Goal: Use online tool/utility: Utilize a website feature to perform a specific function

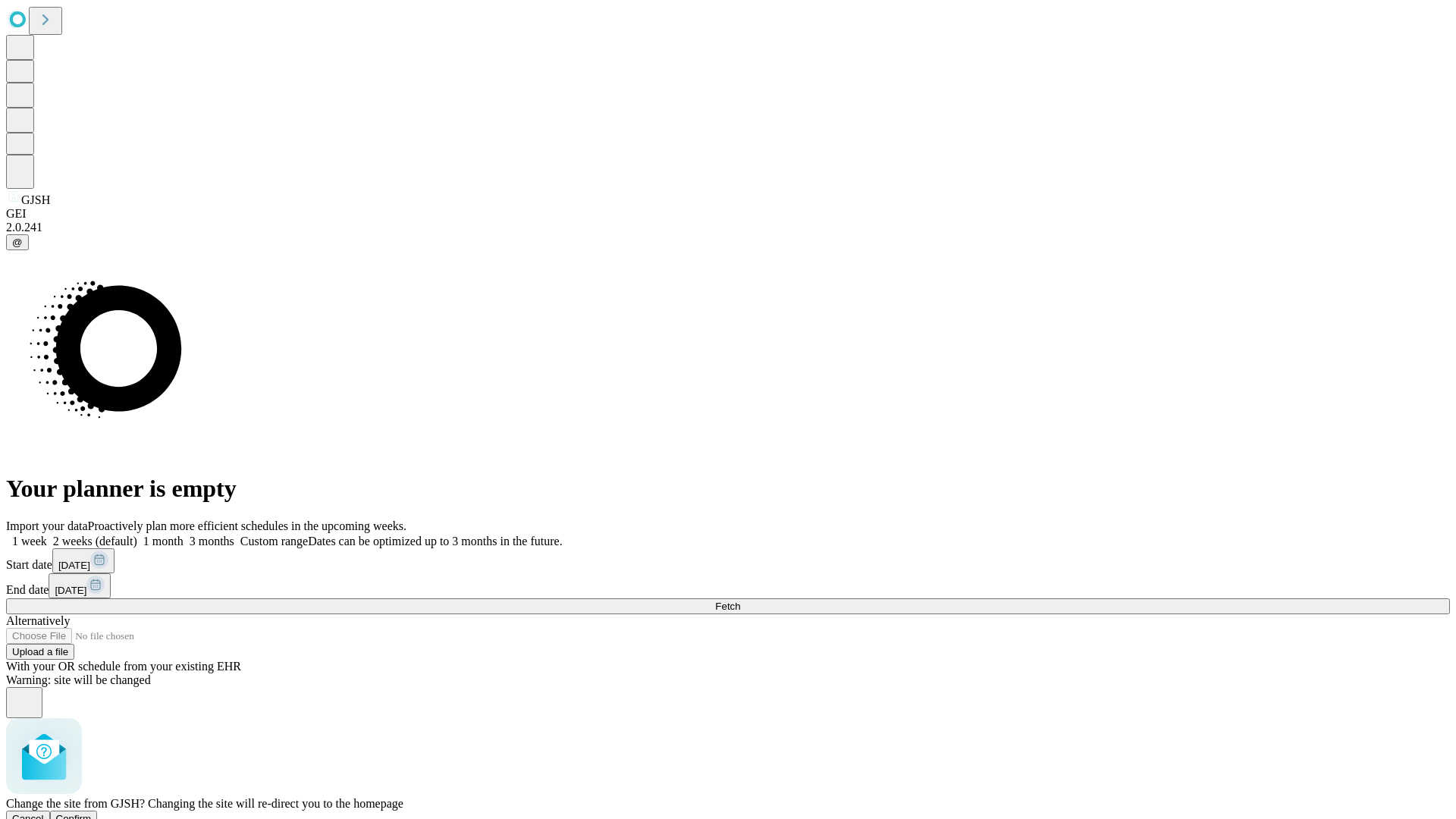
click at [92, 813] on span "Confirm" at bounding box center [74, 819] width 36 height 11
click at [138, 535] on label "2 weeks (default)" at bounding box center [92, 541] width 90 height 13
click at [740, 601] on span "Fetch" at bounding box center [728, 607] width 25 height 11
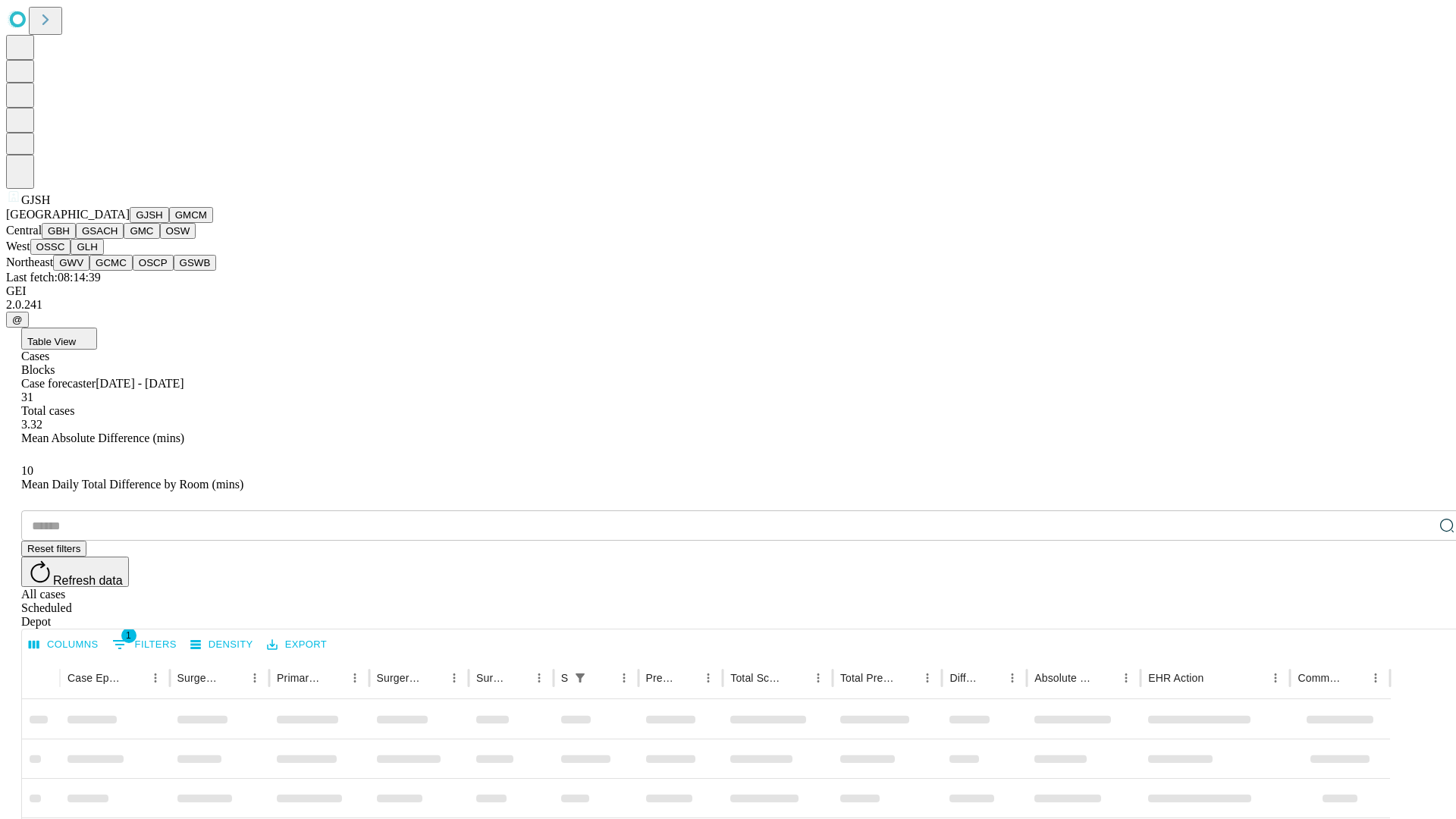
click at [169, 223] on button "GMCM" at bounding box center [191, 215] width 44 height 16
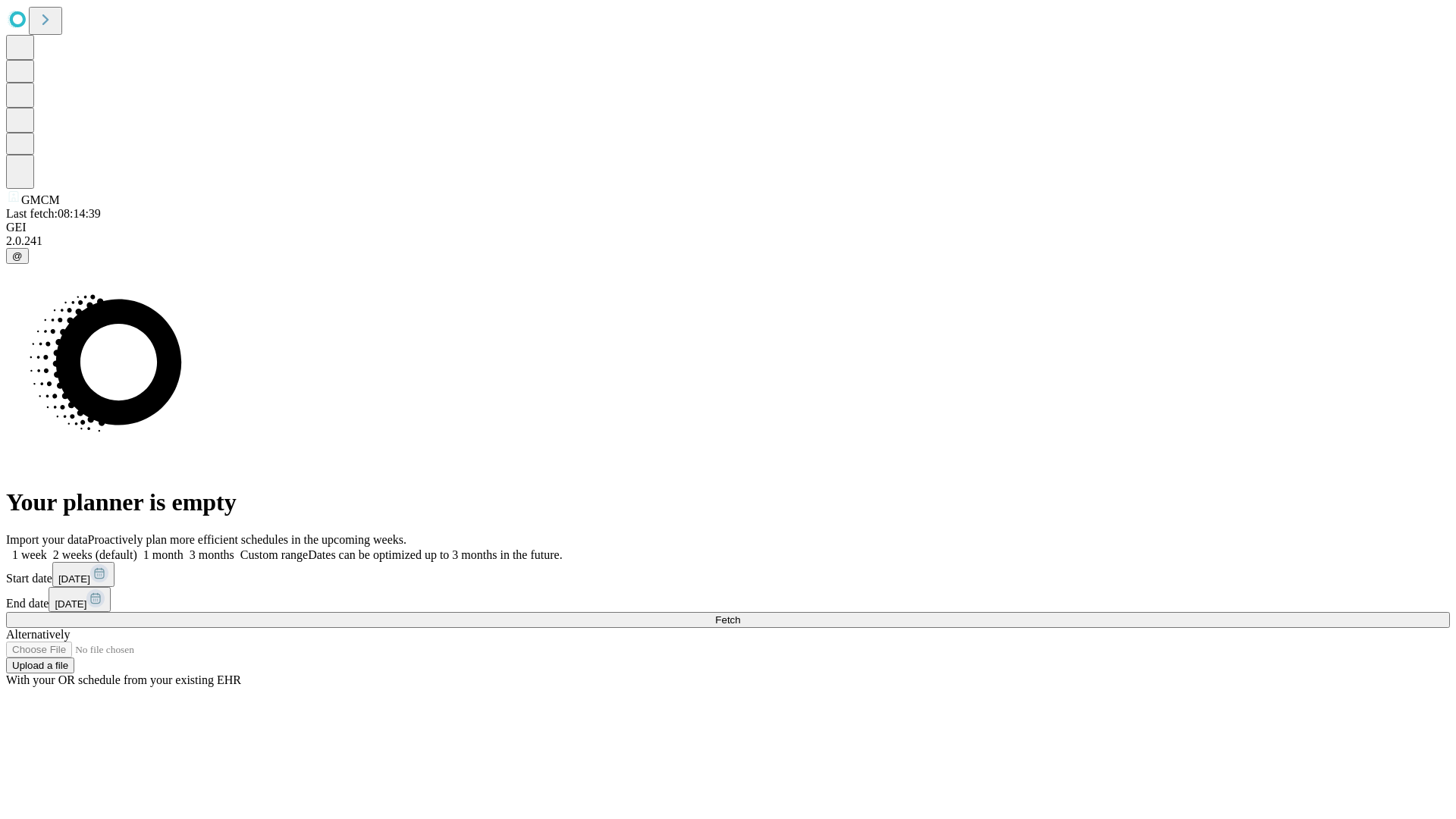
click at [138, 549] on label "2 weeks (default)" at bounding box center [92, 555] width 90 height 13
click at [740, 615] on span "Fetch" at bounding box center [728, 620] width 25 height 11
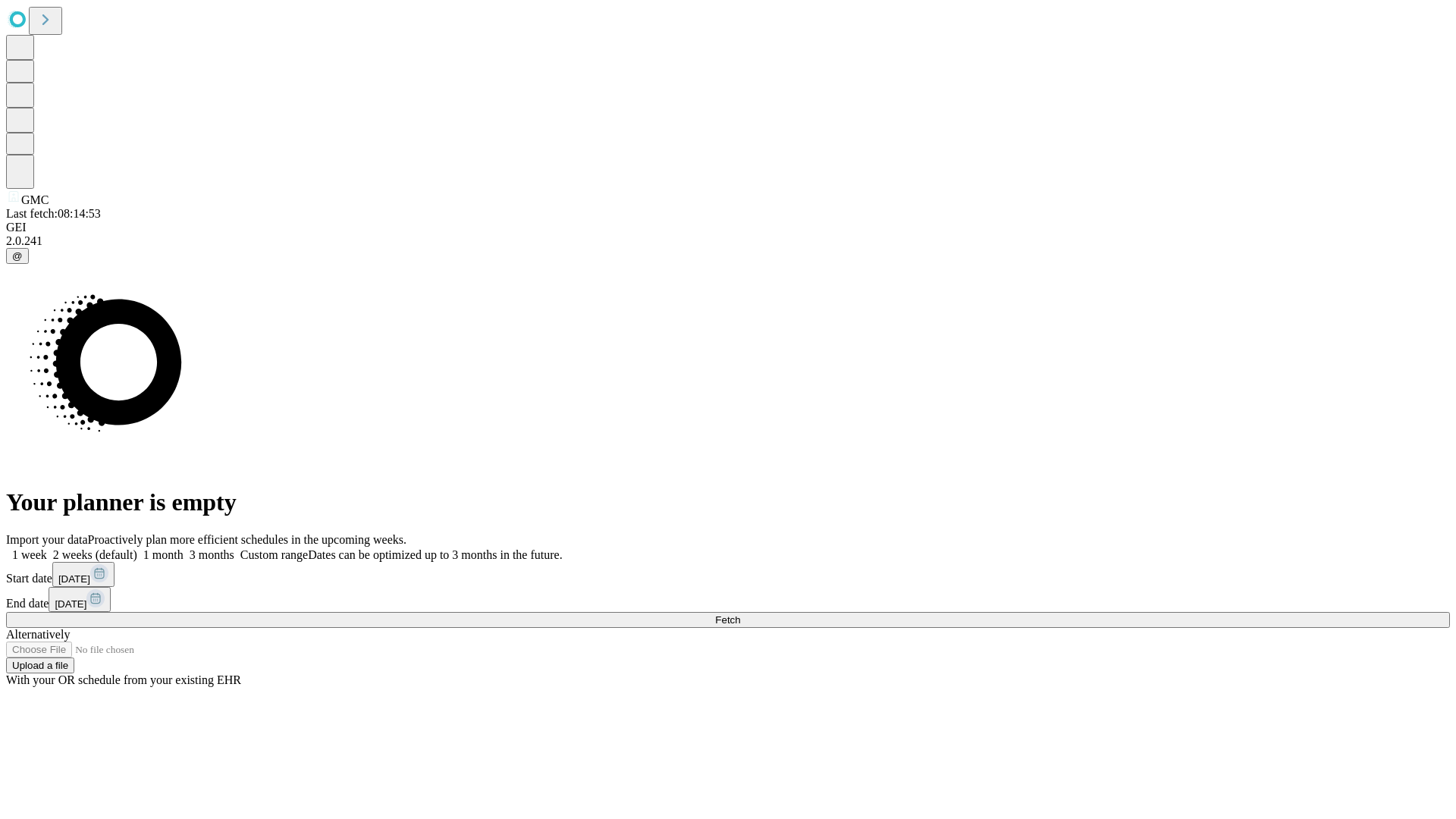
click at [138, 549] on label "2 weeks (default)" at bounding box center [92, 555] width 90 height 13
click at [740, 615] on span "Fetch" at bounding box center [728, 620] width 25 height 11
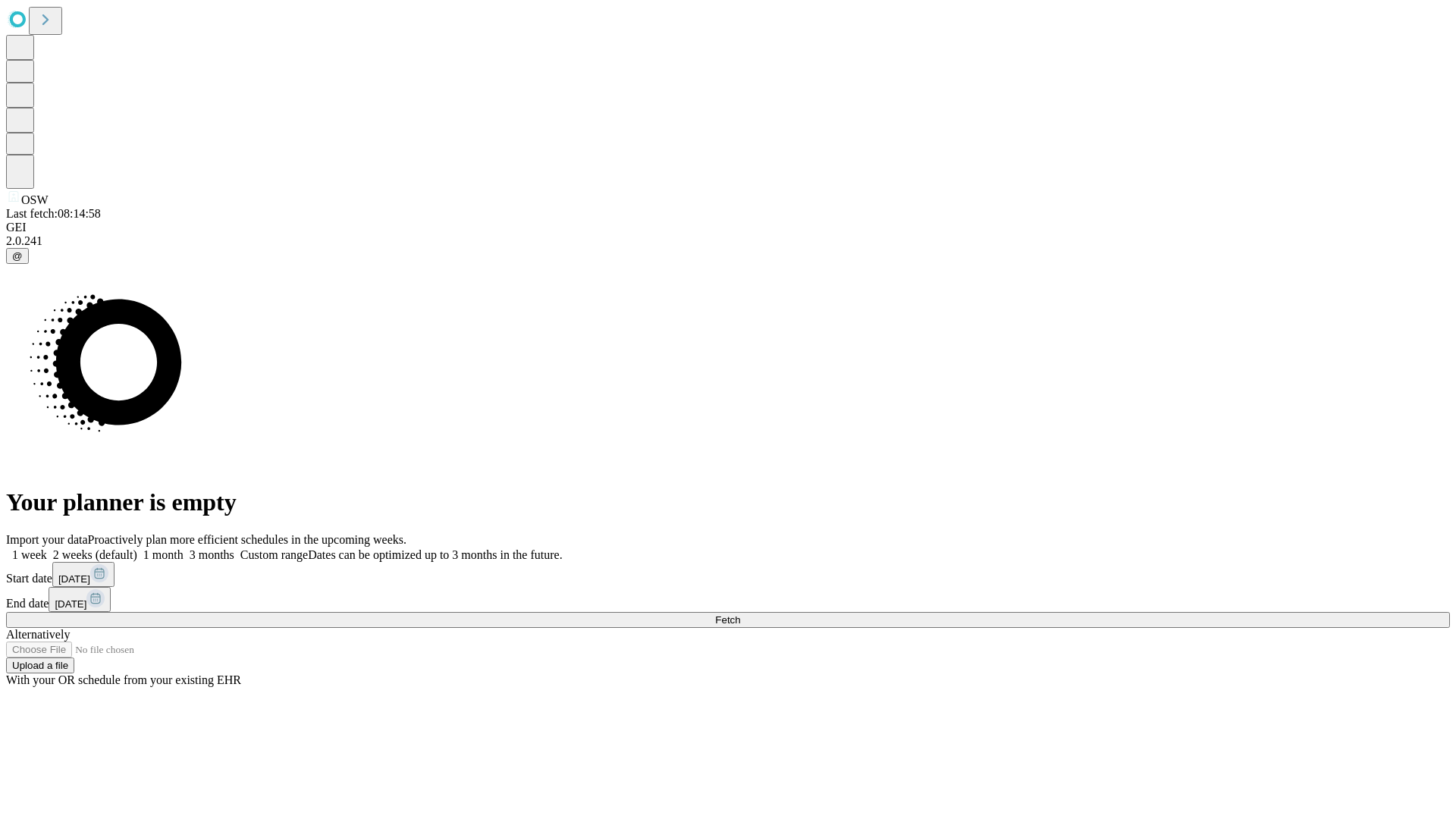
click at [138, 549] on label "2 weeks (default)" at bounding box center [92, 555] width 90 height 13
click at [740, 615] on span "Fetch" at bounding box center [728, 620] width 25 height 11
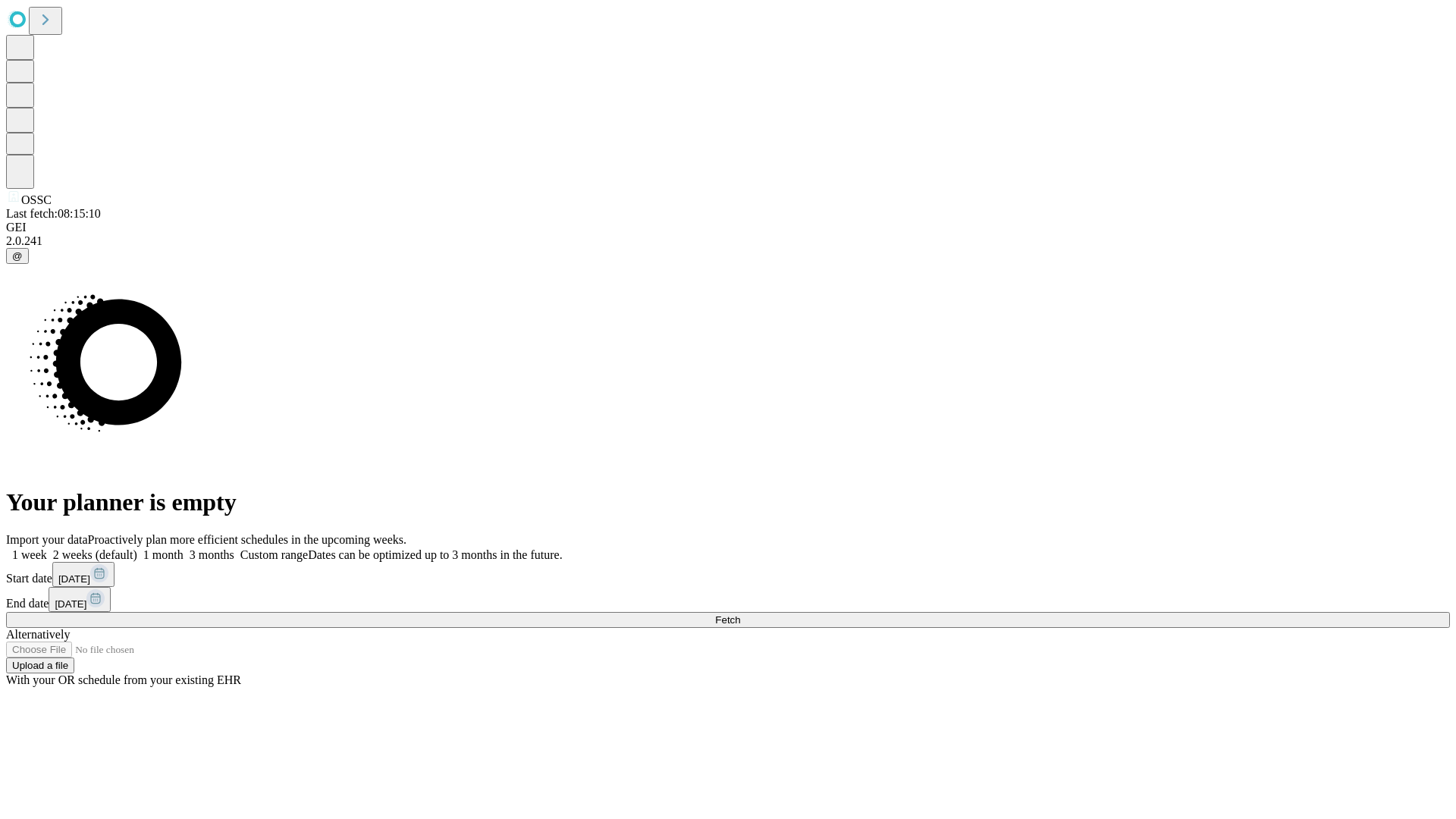
click at [138, 549] on label "2 weeks (default)" at bounding box center [92, 555] width 90 height 13
click at [740, 615] on span "Fetch" at bounding box center [728, 620] width 25 height 11
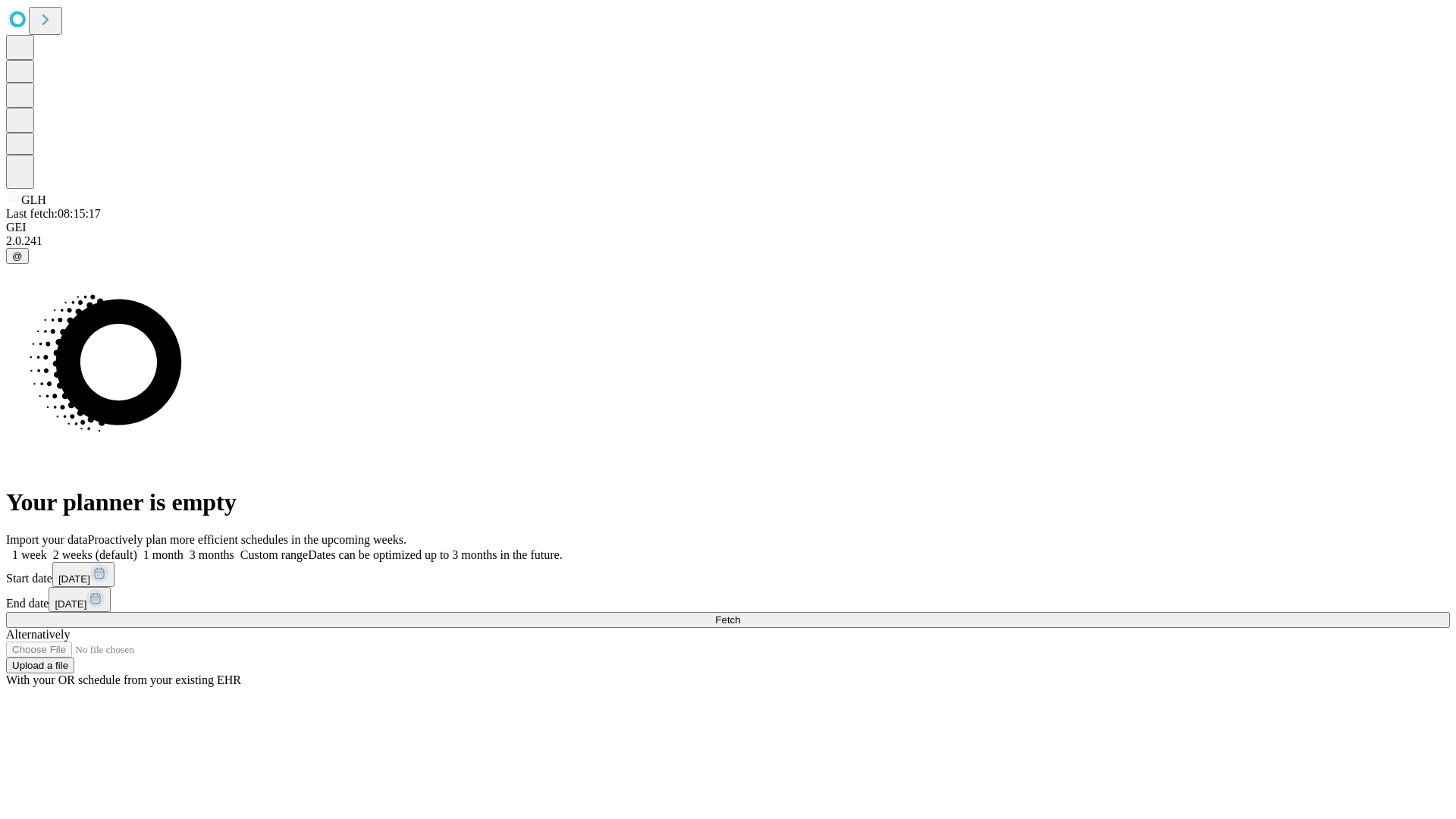
click at [138, 549] on label "2 weeks (default)" at bounding box center [92, 555] width 90 height 13
click at [740, 615] on span "Fetch" at bounding box center [728, 620] width 25 height 11
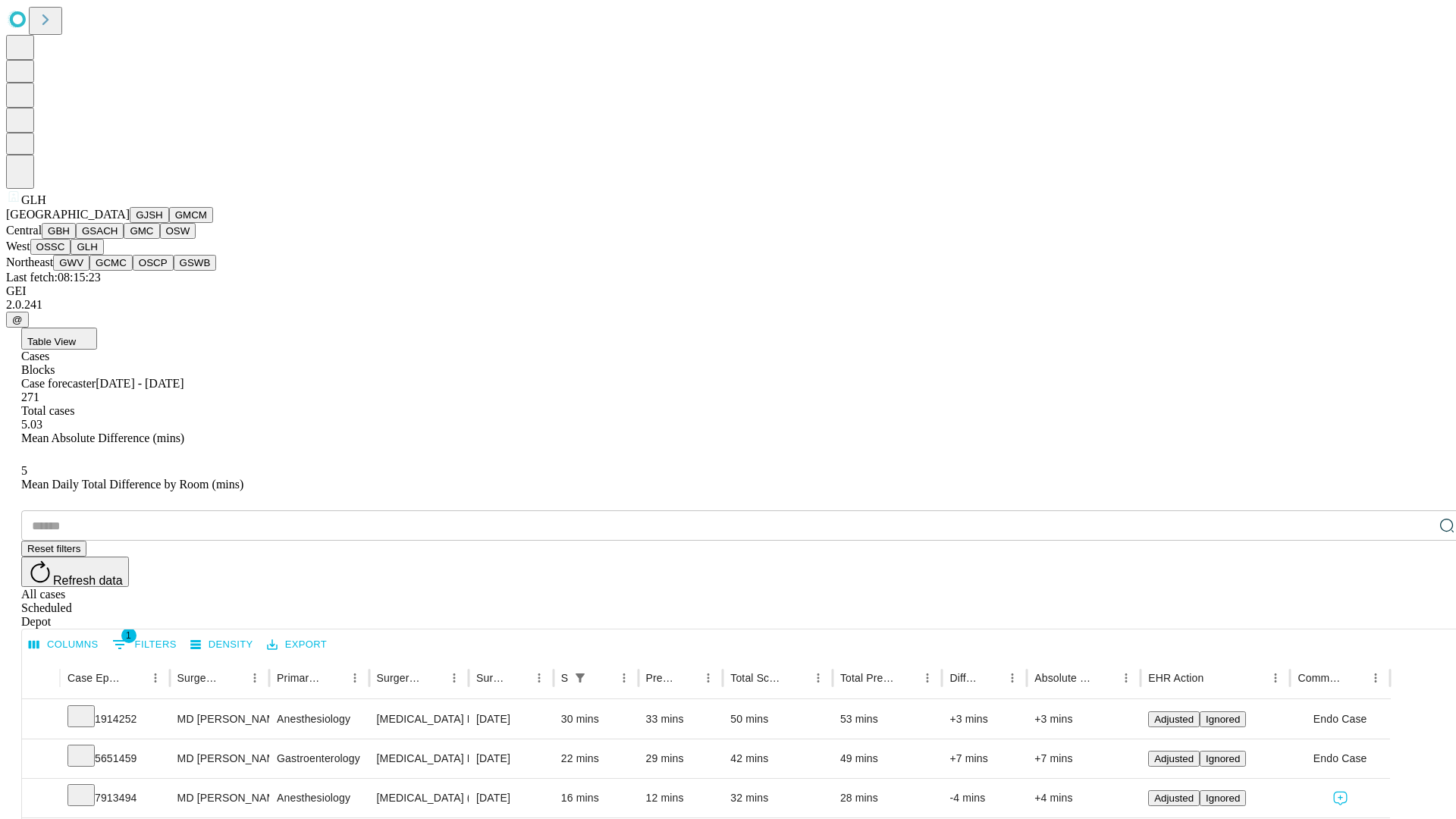
click at [90, 271] on button "GWV" at bounding box center [71, 263] width 37 height 16
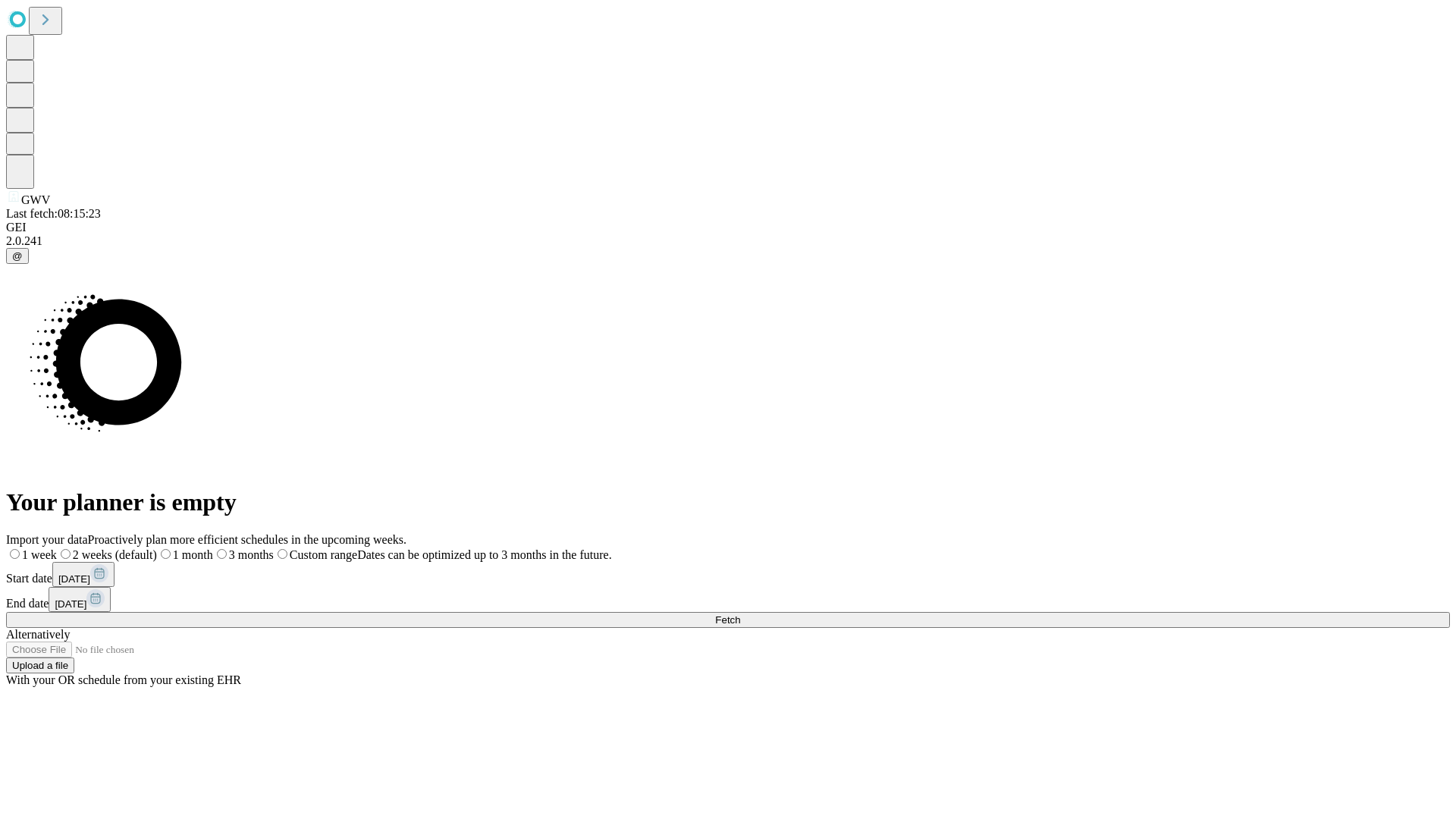
click at [157, 549] on label "2 weeks (default)" at bounding box center [107, 555] width 100 height 13
click at [740, 615] on span "Fetch" at bounding box center [728, 620] width 25 height 11
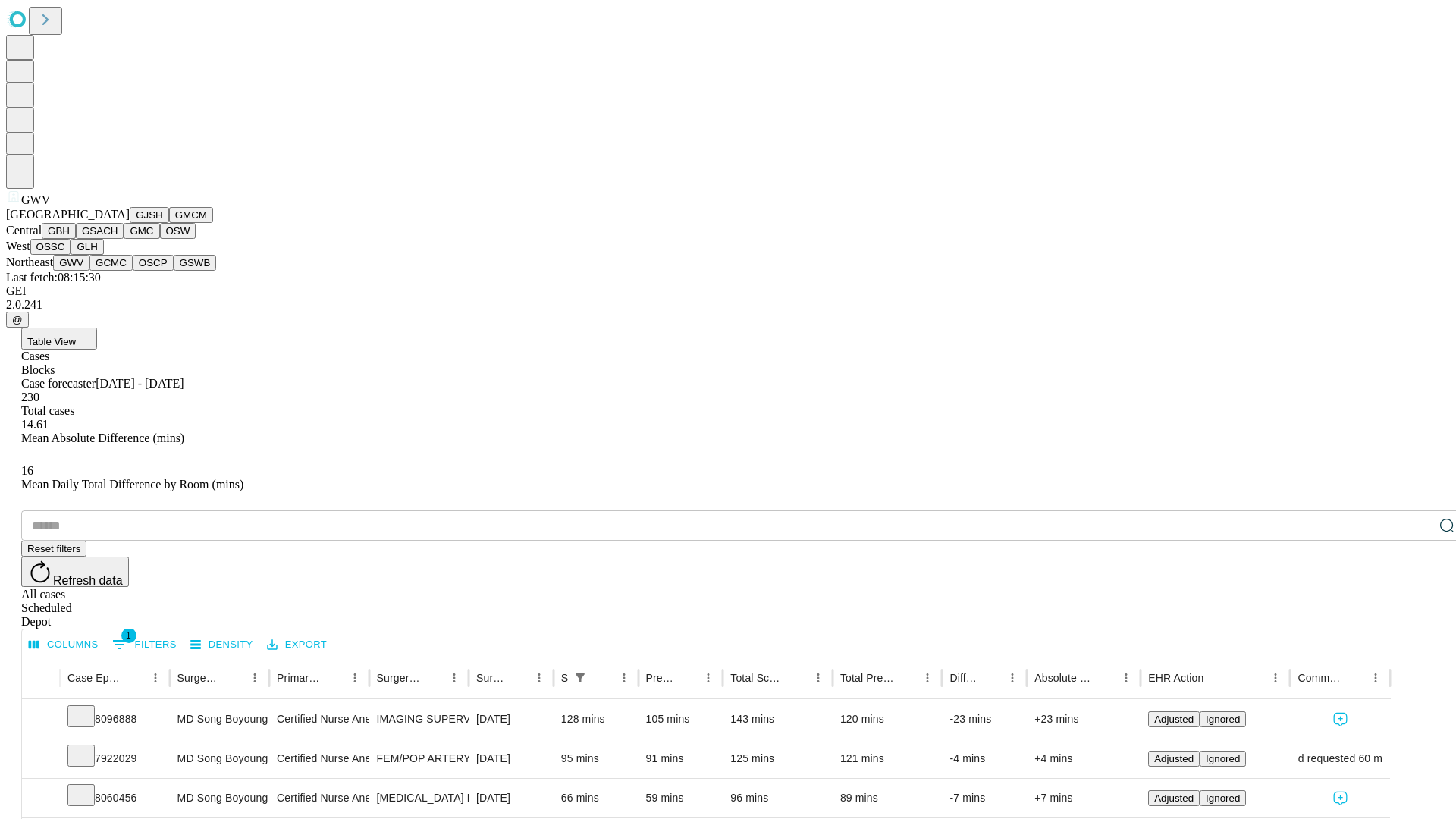
click at [117, 271] on button "GCMC" at bounding box center [111, 263] width 43 height 16
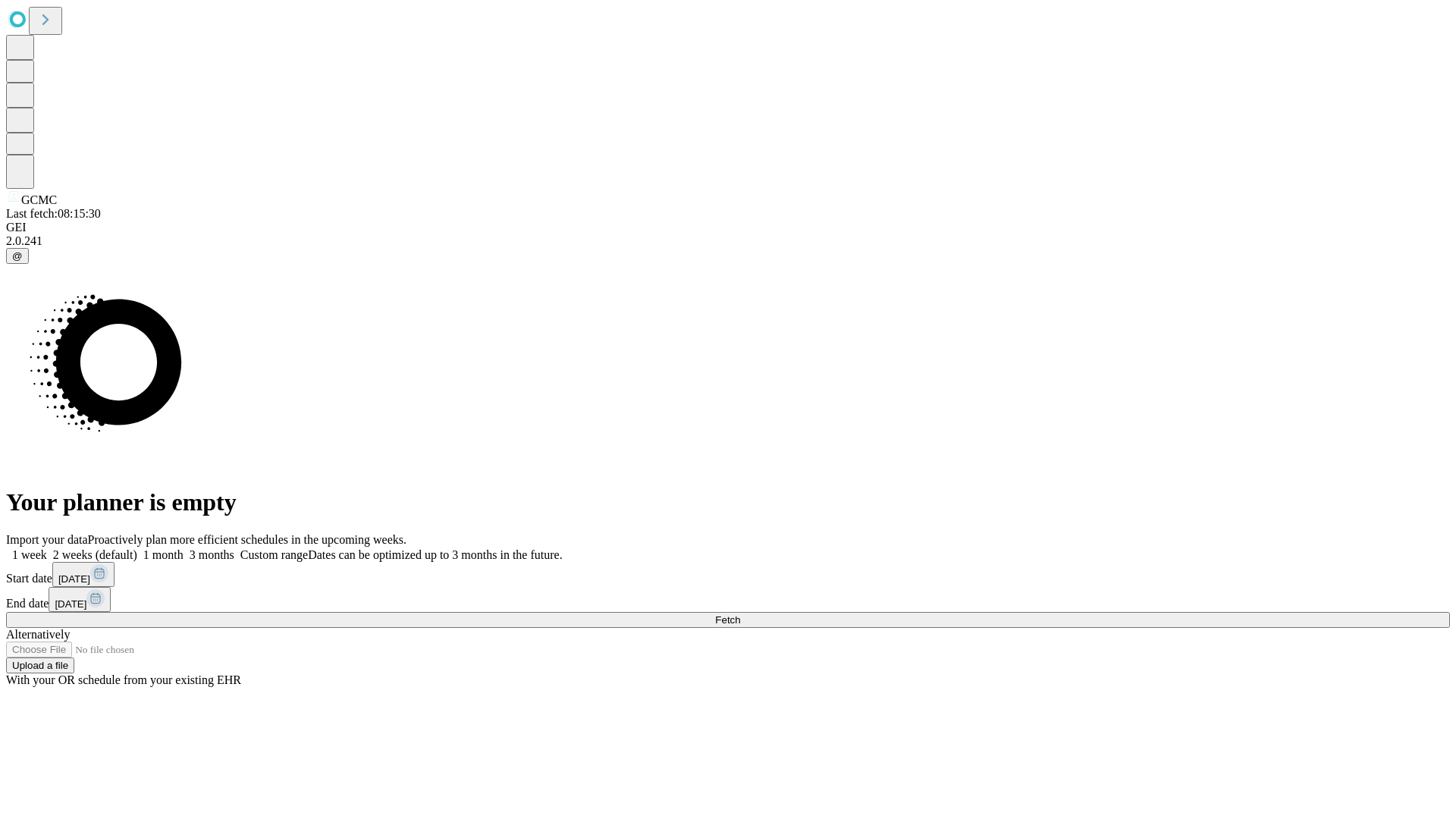
click at [138, 549] on label "2 weeks (default)" at bounding box center [92, 555] width 90 height 13
click at [740, 615] on span "Fetch" at bounding box center [728, 620] width 25 height 11
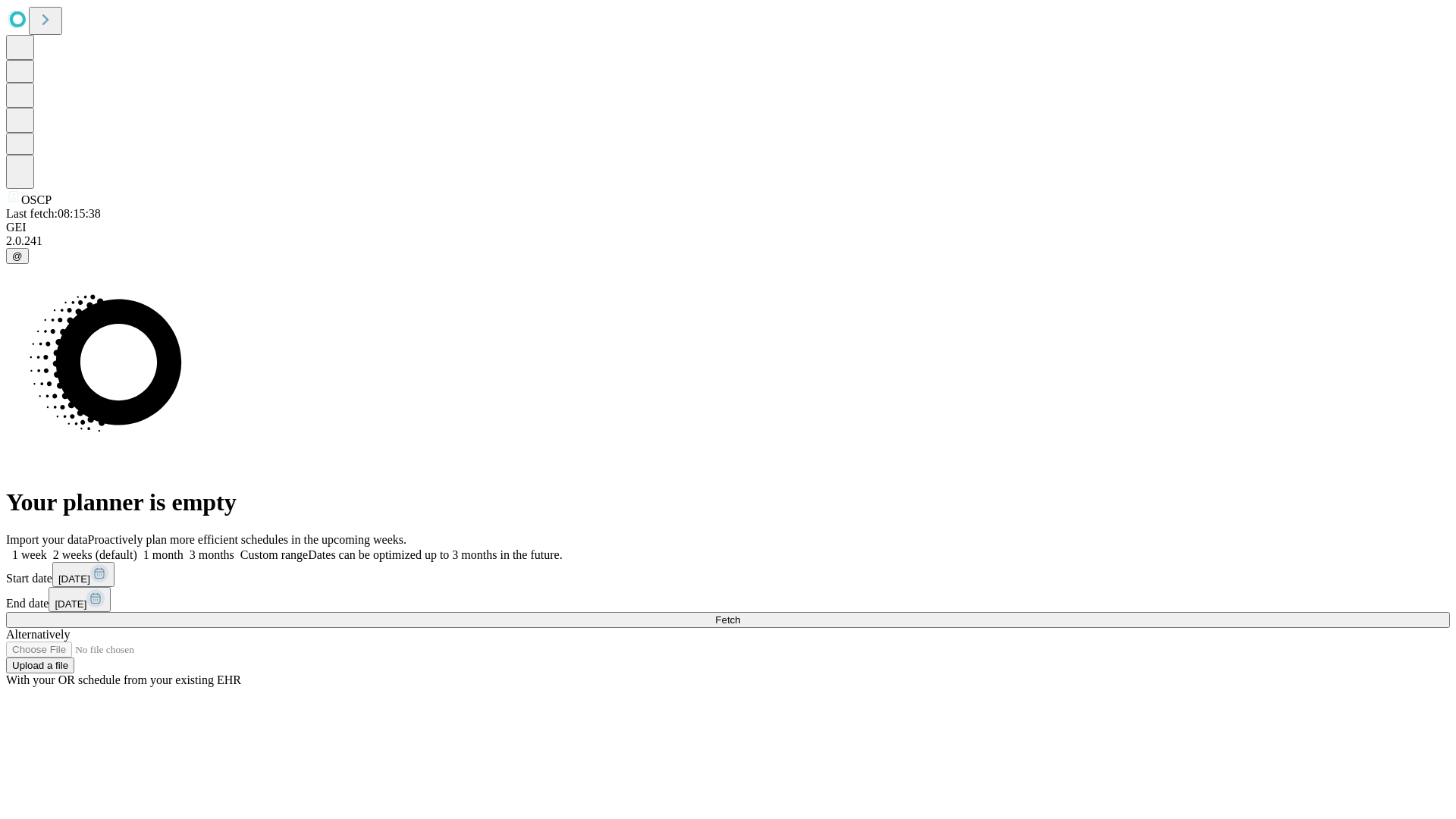
click at [138, 549] on label "2 weeks (default)" at bounding box center [92, 555] width 90 height 13
click at [740, 615] on span "Fetch" at bounding box center [728, 620] width 25 height 11
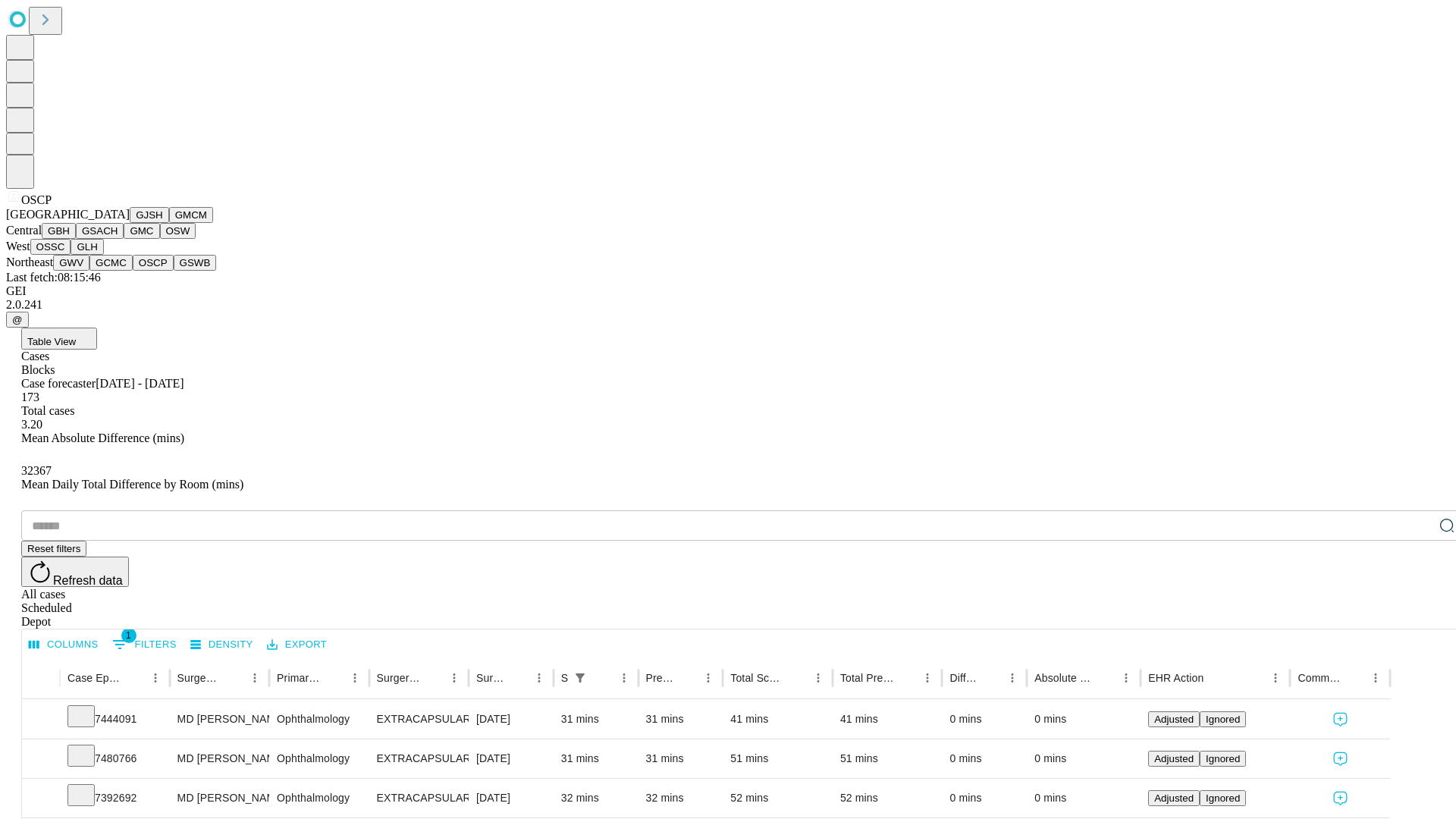
click at [173, 271] on button "GSWB" at bounding box center [195, 263] width 43 height 16
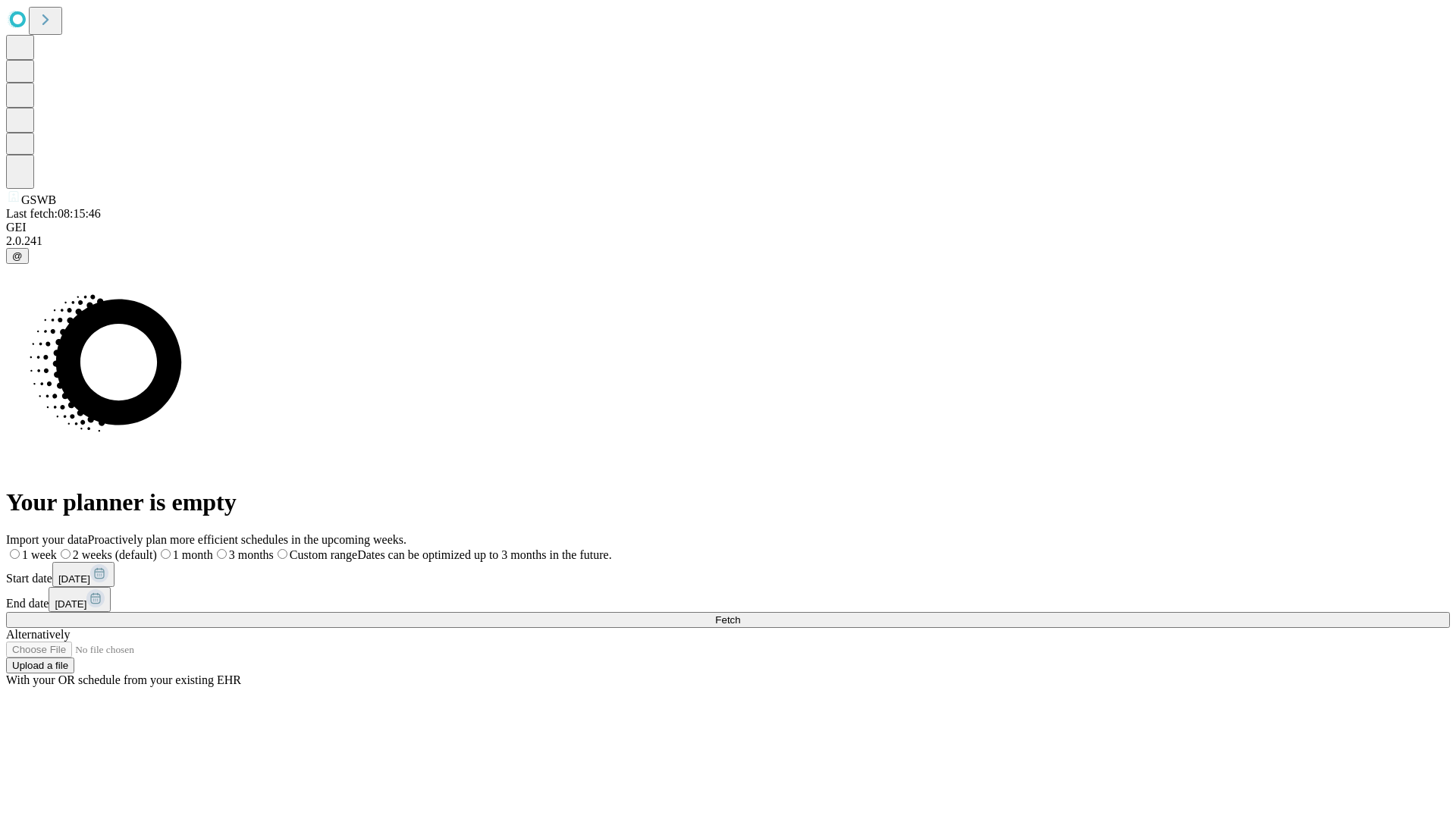
click at [157, 549] on label "2 weeks (default)" at bounding box center [107, 555] width 100 height 13
click at [740, 615] on span "Fetch" at bounding box center [728, 620] width 25 height 11
